Goal: Task Accomplishment & Management: Use online tool/utility

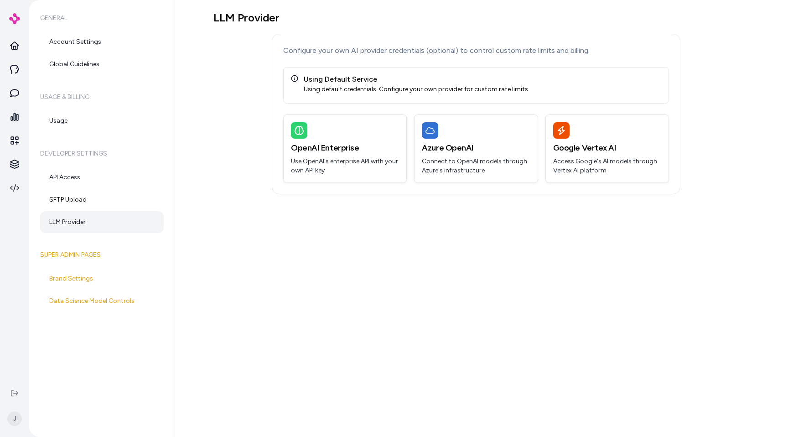
click at [282, 273] on div "LLM Provider Configure your own AI provider credentials (optional) to control c…" at bounding box center [481, 218] width 613 height 437
click at [283, 259] on div "LLM Provider Configure your own AI provider credentials (optional) to control c…" at bounding box center [481, 218] width 613 height 437
click at [305, 158] on p "Use OpenAI's enterprise API with your own API key" at bounding box center [345, 166] width 108 height 18
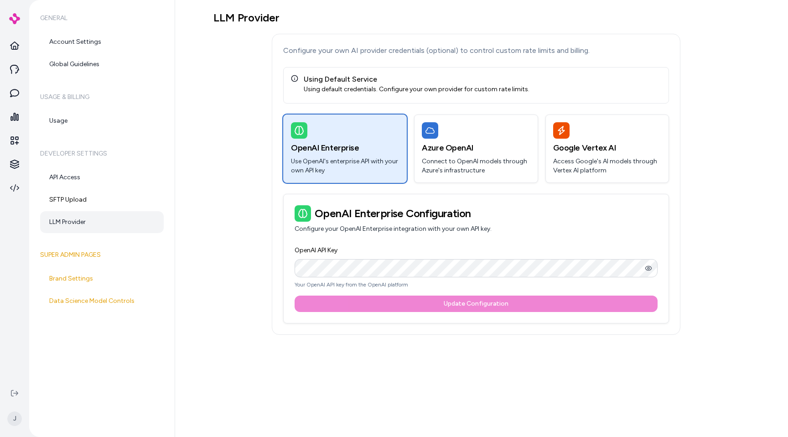
click at [236, 211] on div "LLM Provider Configure your own AI provider credentials (optional) to control c…" at bounding box center [475, 173] width 525 height 324
click at [294, 94] on div "Using Default Service Using default credentials. Configure your own provider fo…" at bounding box center [476, 85] width 386 height 36
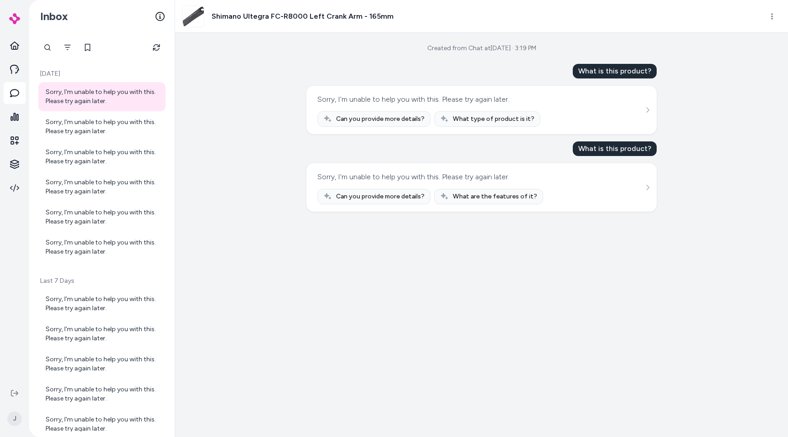
click at [283, 123] on div "Created from Chat at [DATE] · 3:19 PM What is this product? Sorry, I'm unable t…" at bounding box center [481, 235] width 613 height 404
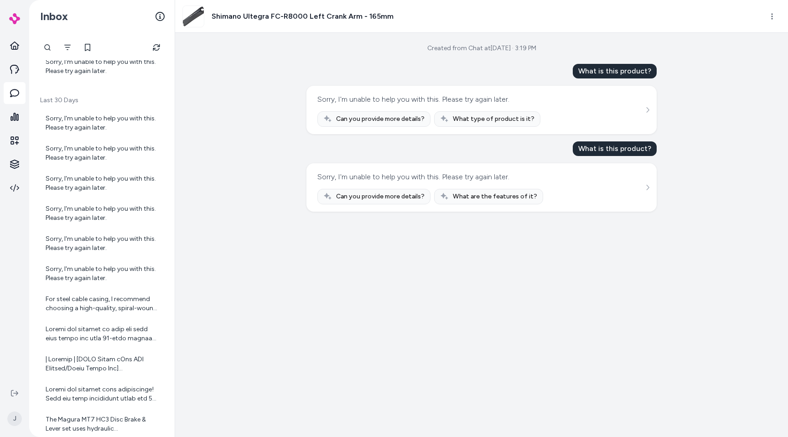
scroll to position [750, 0]
click at [101, 289] on div "For steel cable casing, I recommend choosing a high-quality, spiral-wound steel…" at bounding box center [101, 302] width 127 height 29
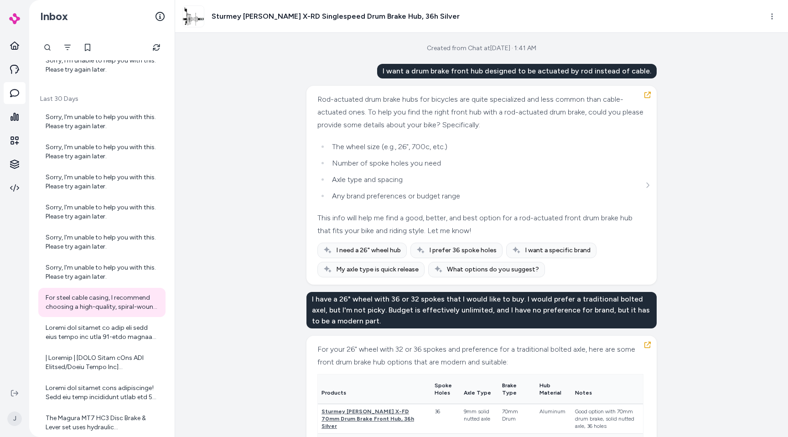
click at [233, 178] on div "Created from Chat at [DATE] · 1:41 AM I want a drum brake front hub designed to…" at bounding box center [481, 235] width 613 height 404
